Goal: Task Accomplishment & Management: Manage account settings

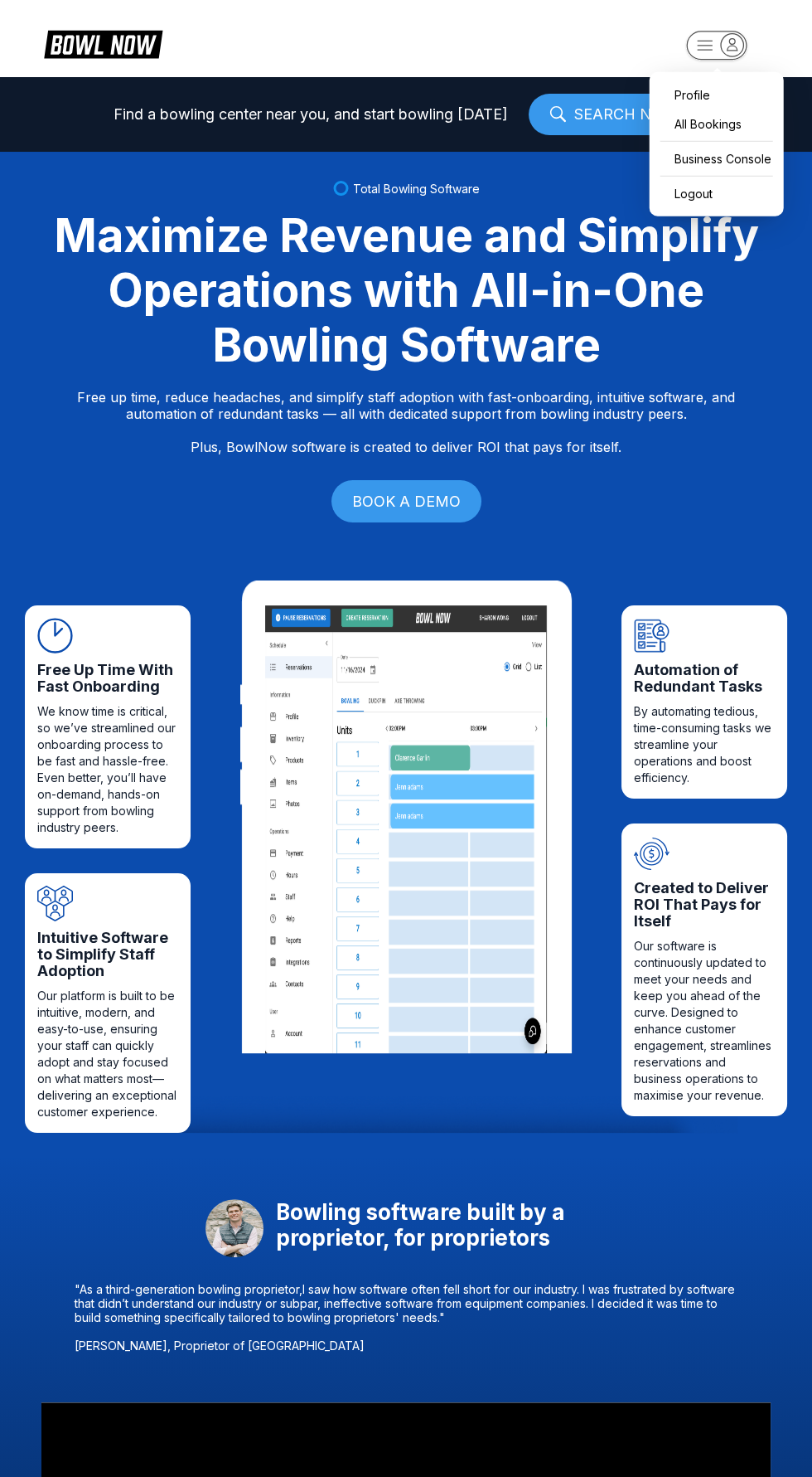
click at [732, 45] on icon "button" at bounding box center [733, 43] width 10 height 11
click at [739, 163] on div "Business Console" at bounding box center [717, 159] width 117 height 29
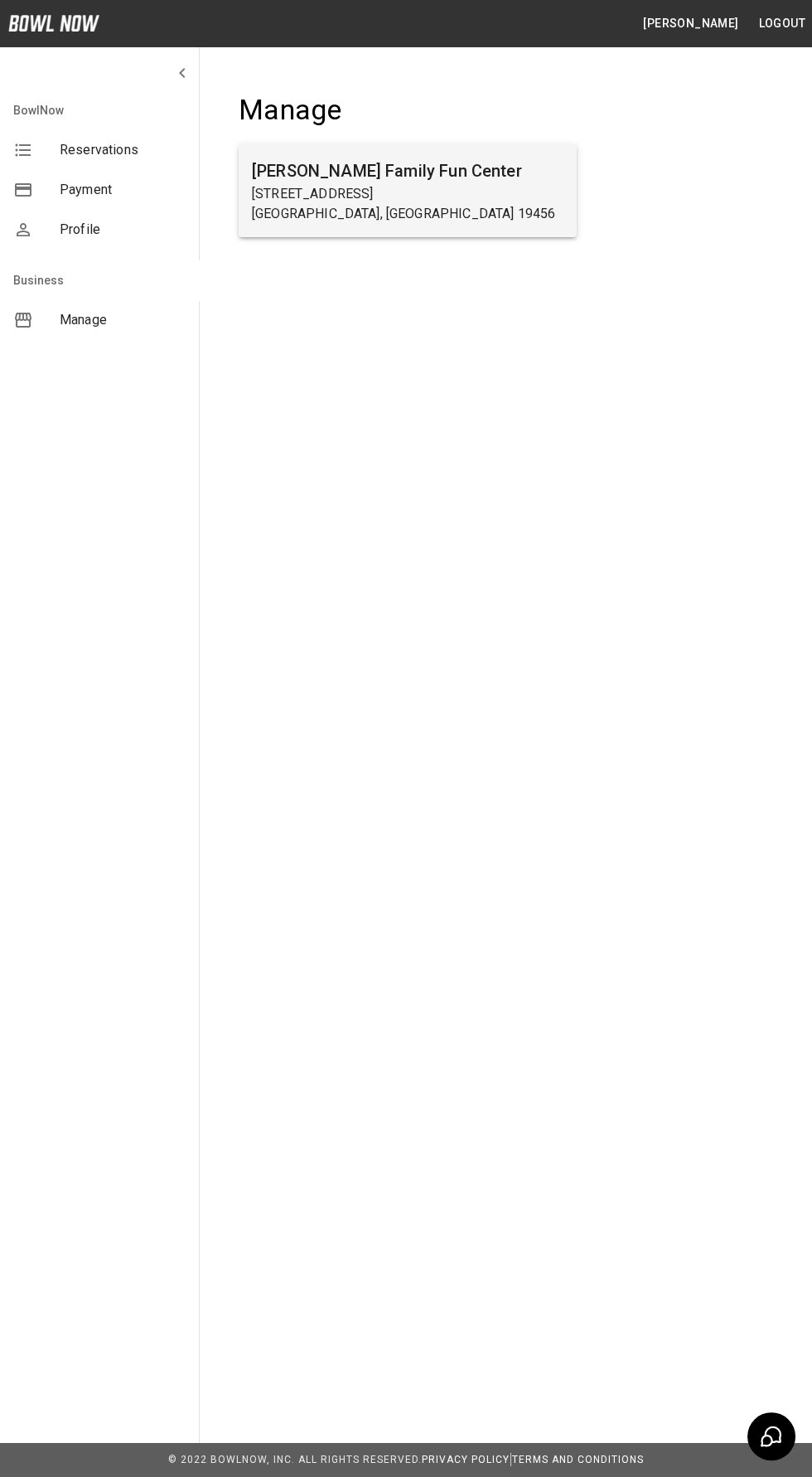
click at [481, 216] on p "Oaks, PA 19456" at bounding box center [407, 213] width 312 height 20
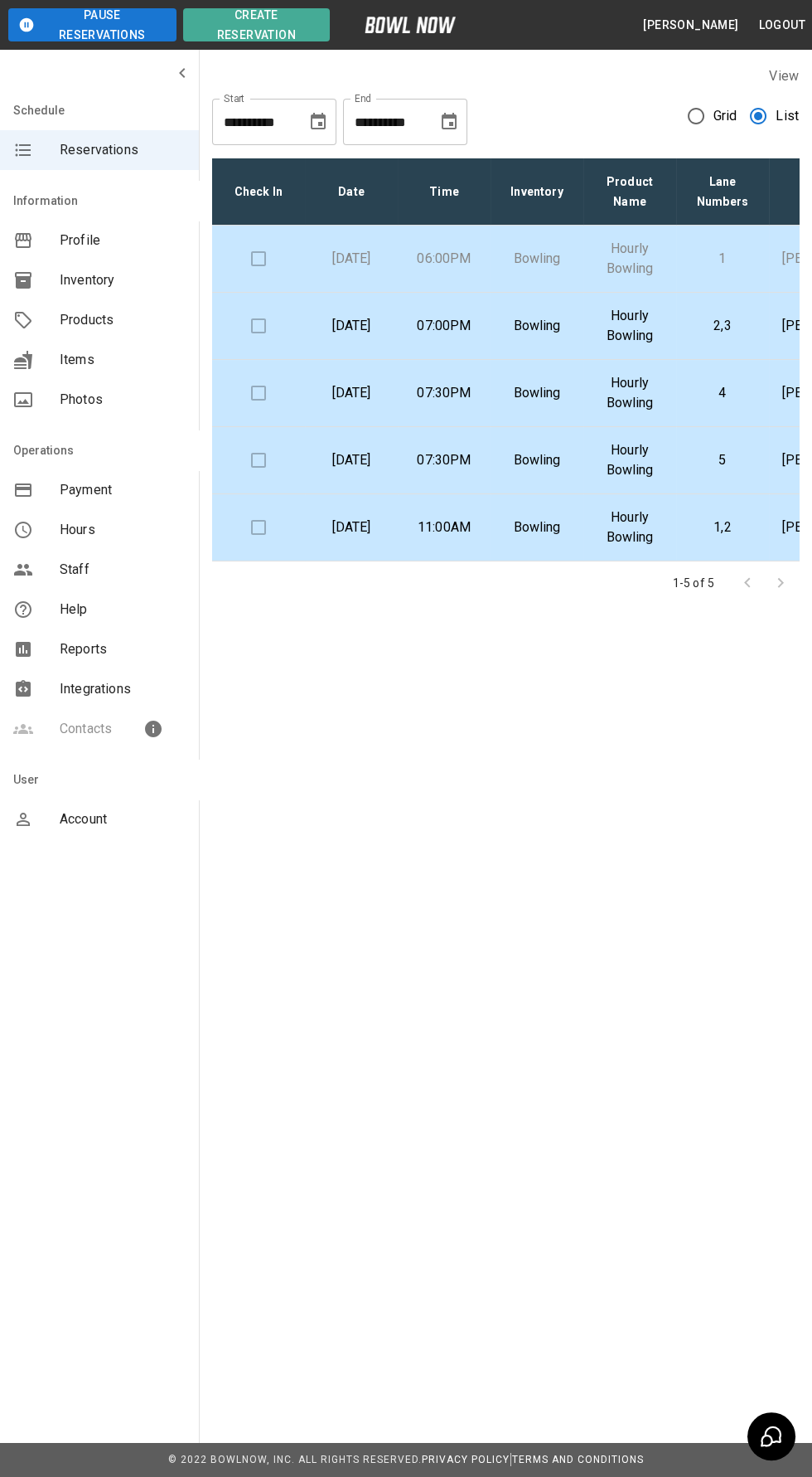
click at [270, 267] on td at bounding box center [259, 259] width 93 height 67
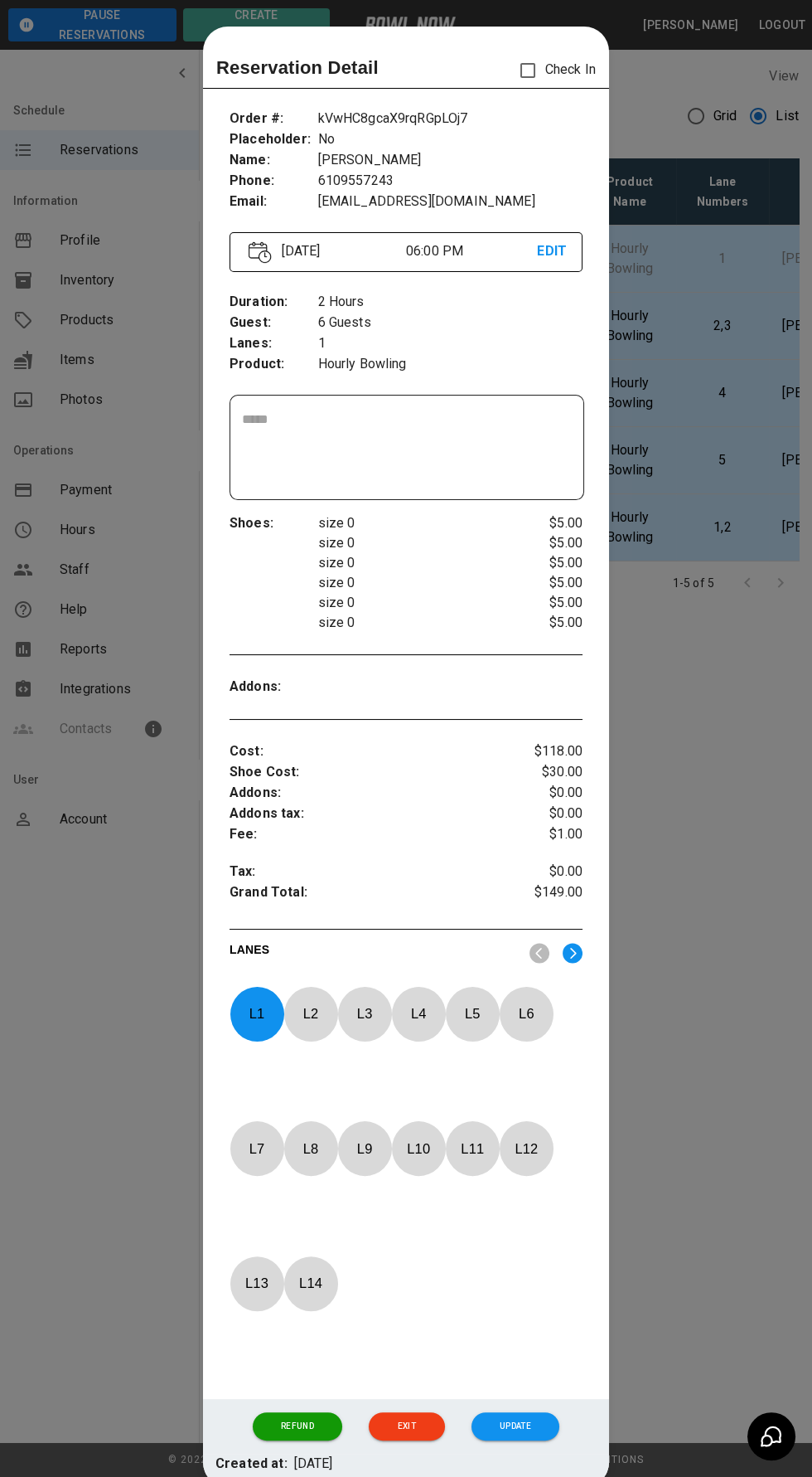
scroll to position [27, 0]
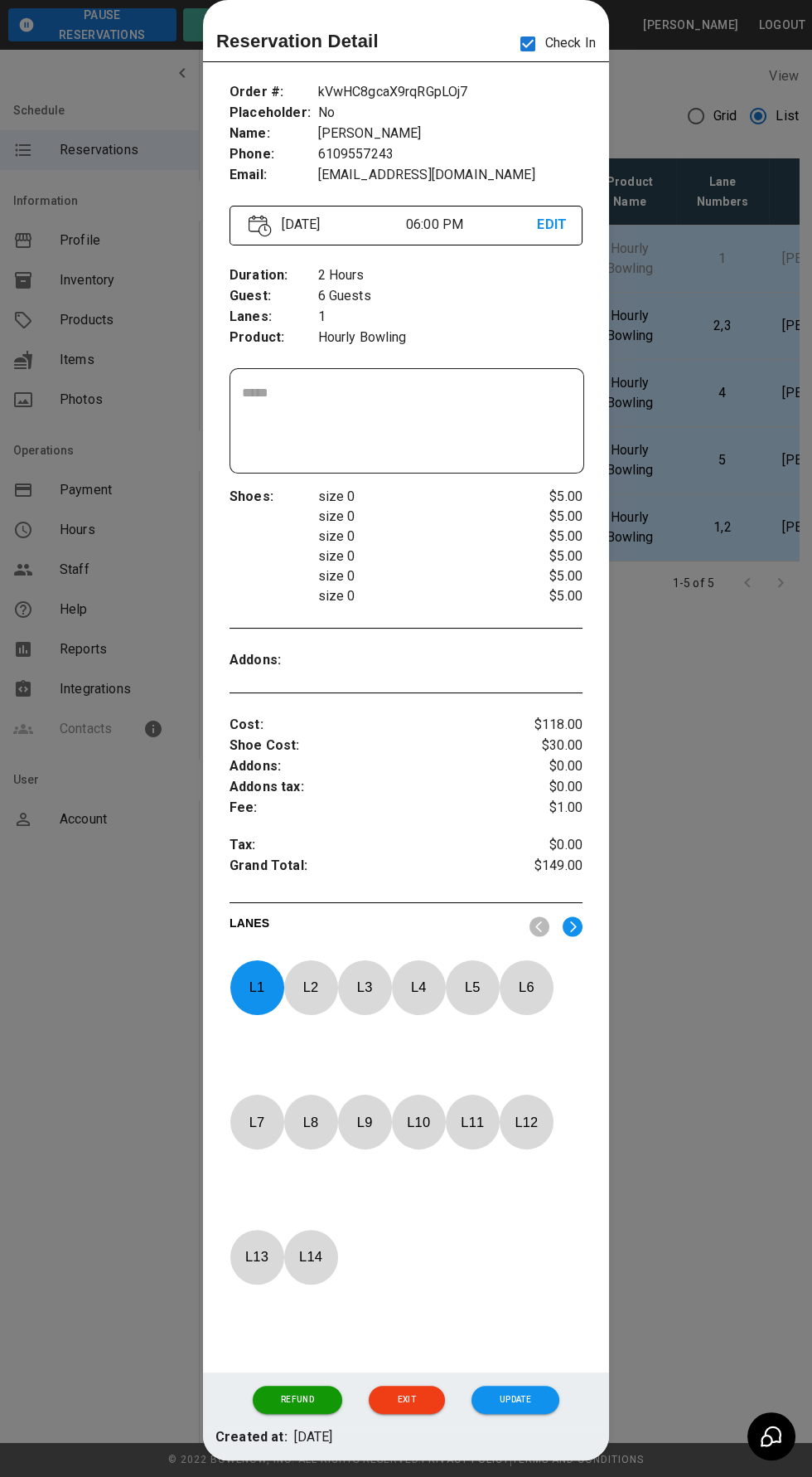
click at [713, 221] on div at bounding box center [406, 738] width 812 height 1477
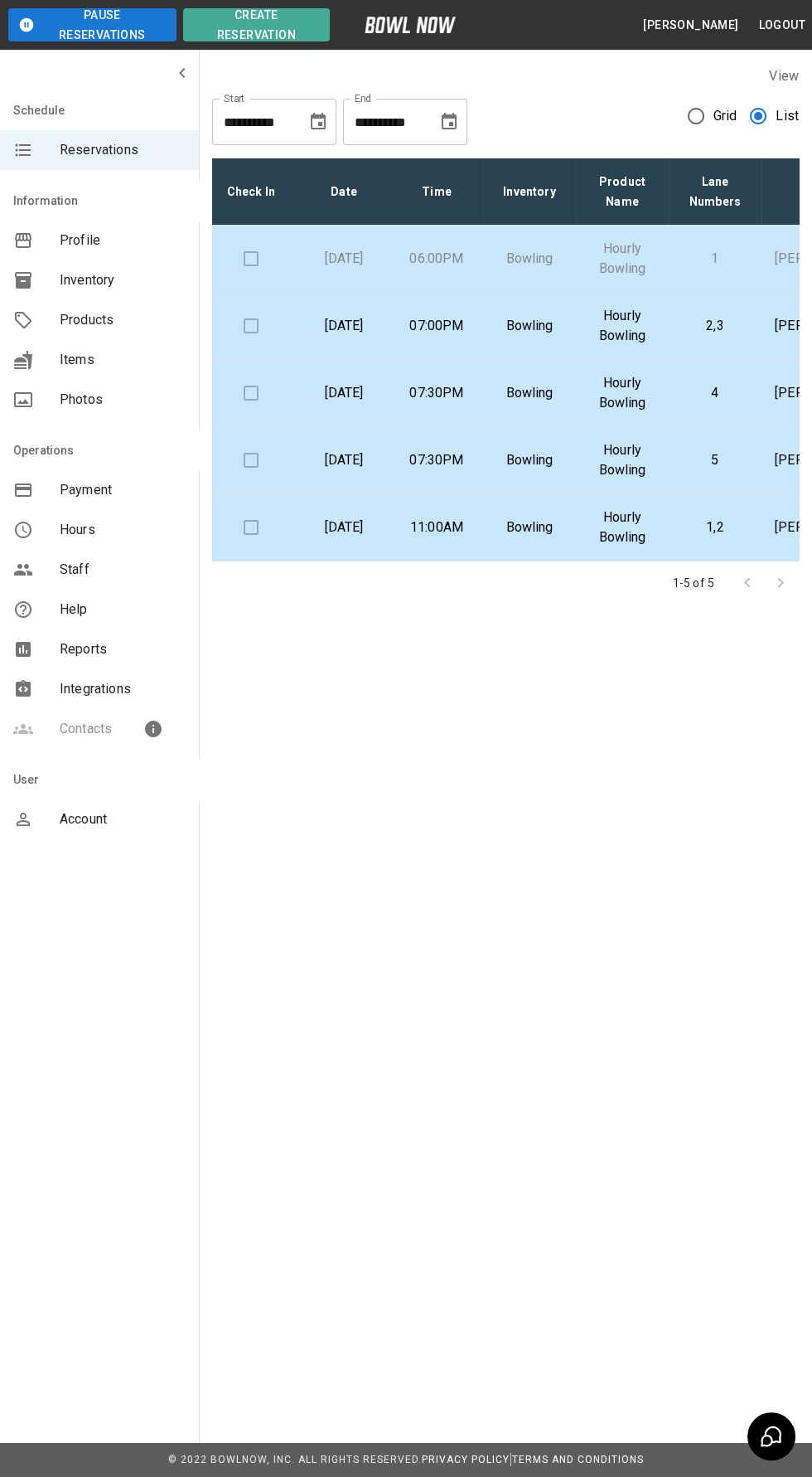
scroll to position [0, 0]
click at [276, 268] on td at bounding box center [259, 259] width 93 height 67
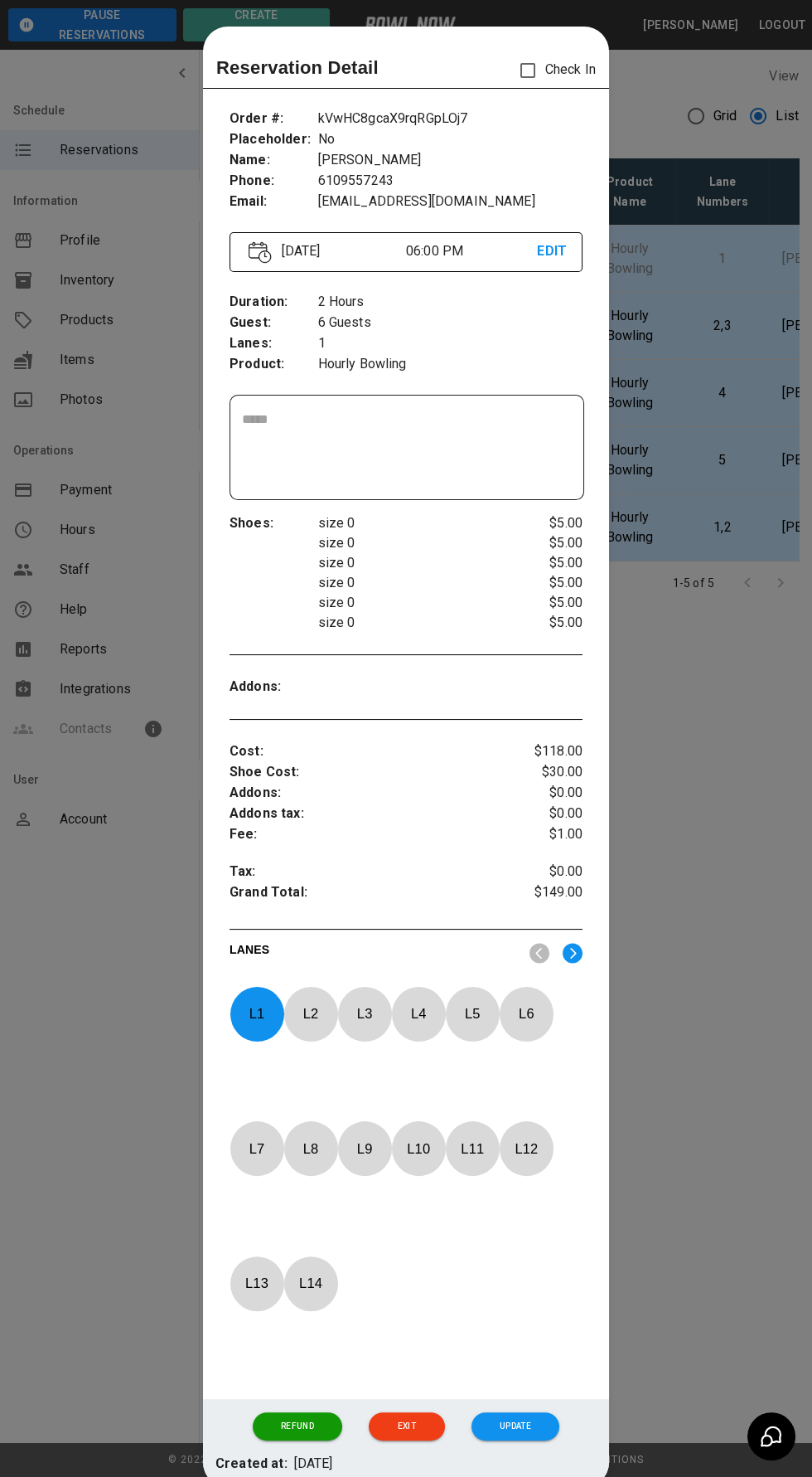
scroll to position [27, 0]
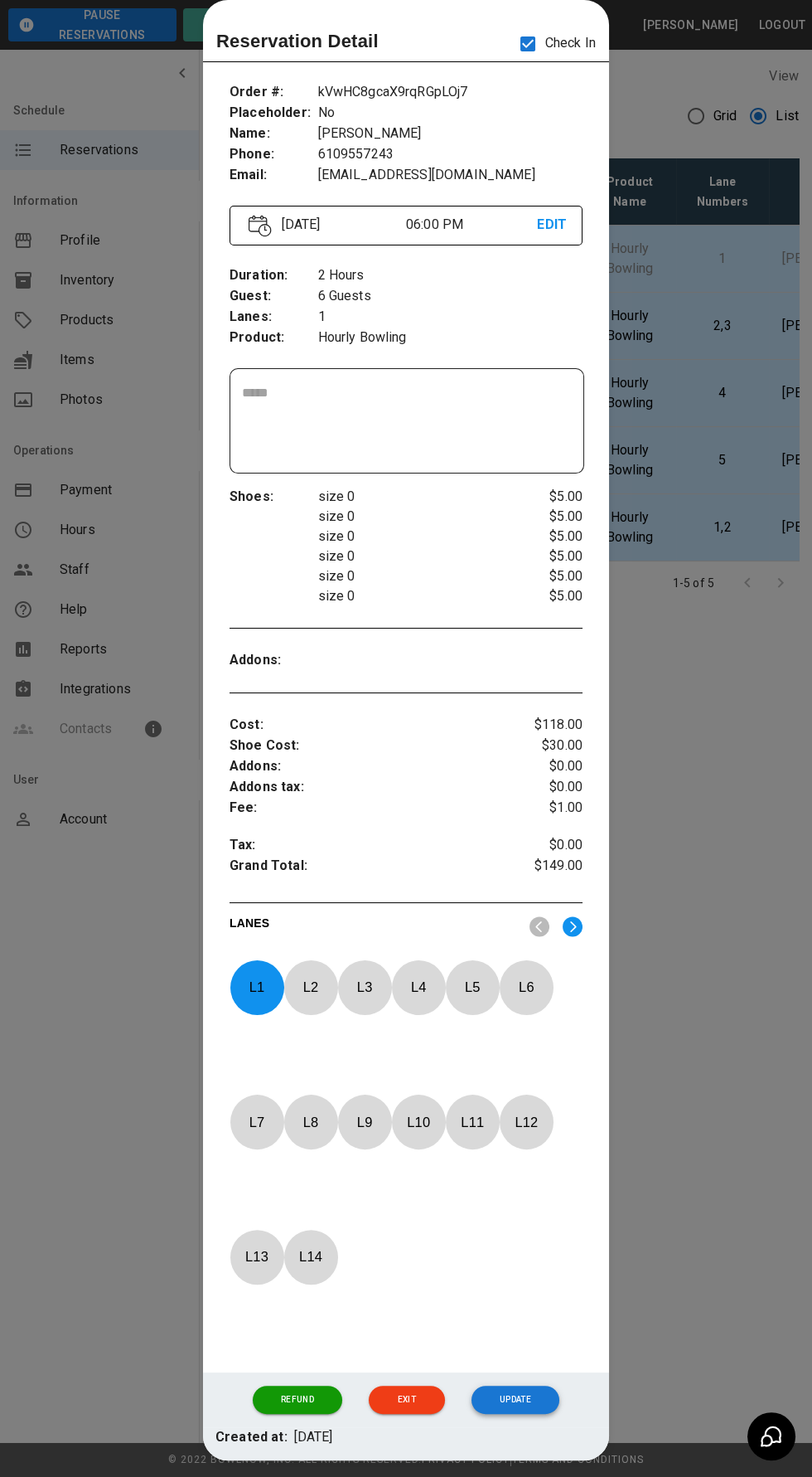
click at [535, 1414] on button "Update" at bounding box center [516, 1399] width 88 height 28
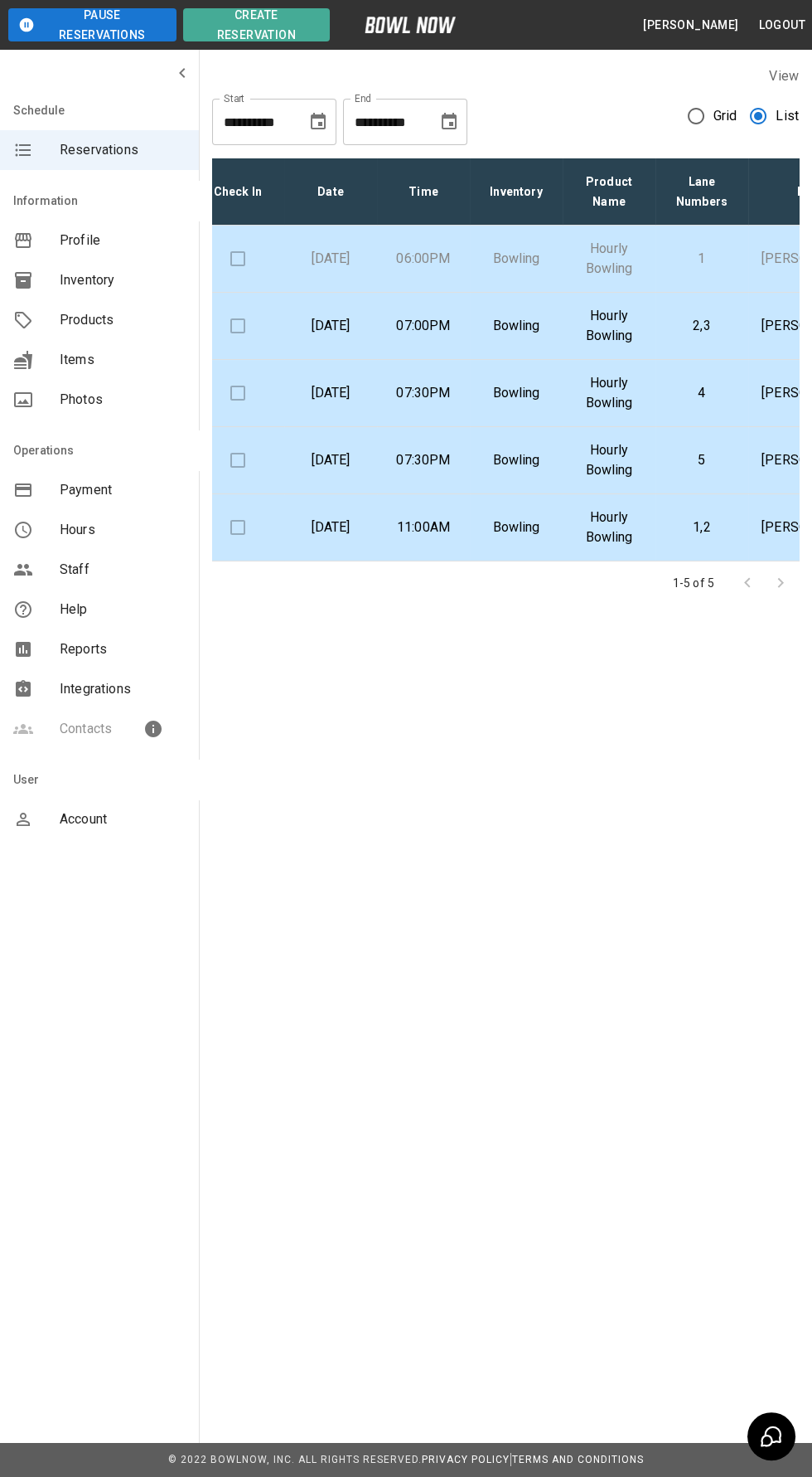
scroll to position [0, 18]
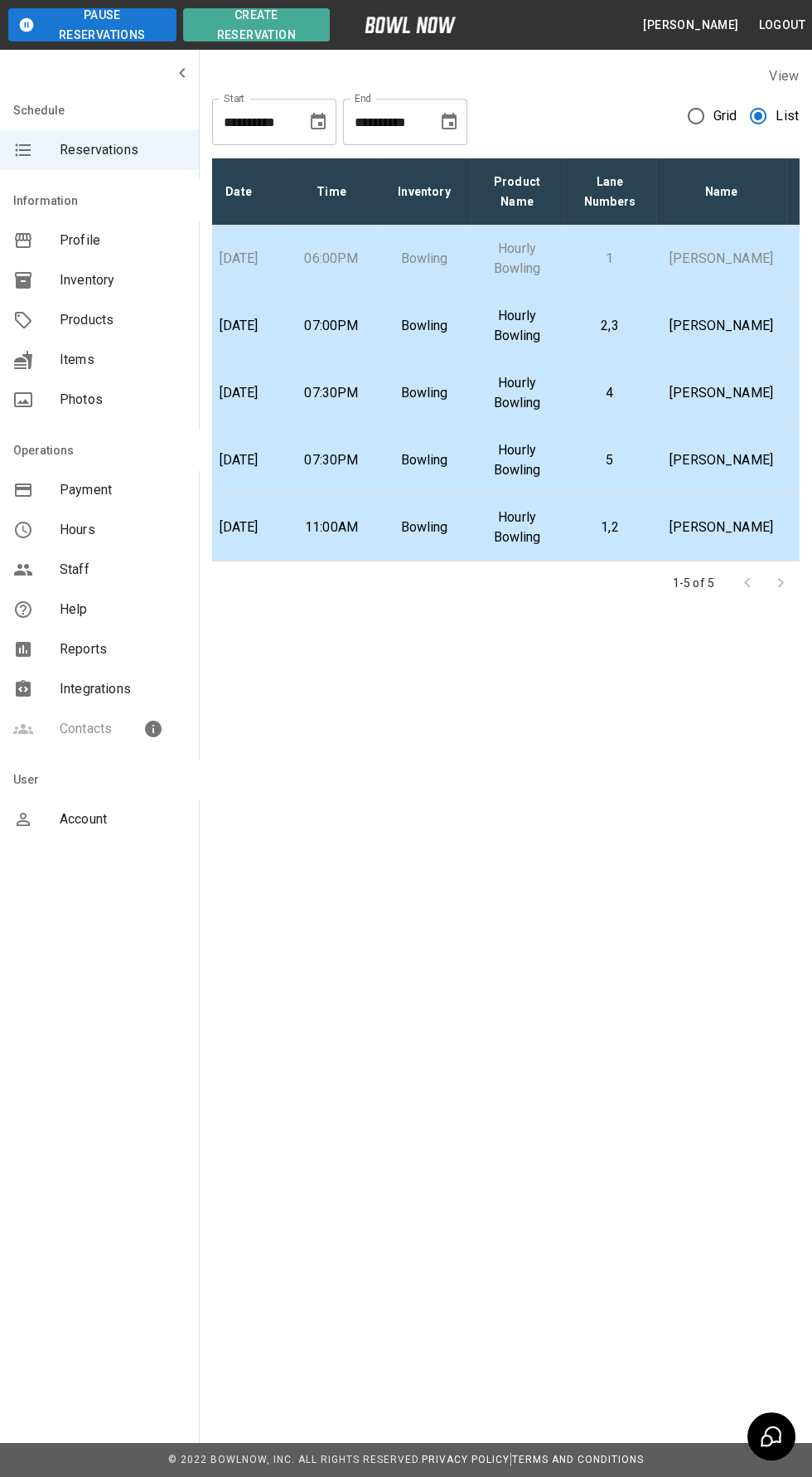
scroll to position [0, 111]
